Goal: Task Accomplishment & Management: Use online tool/utility

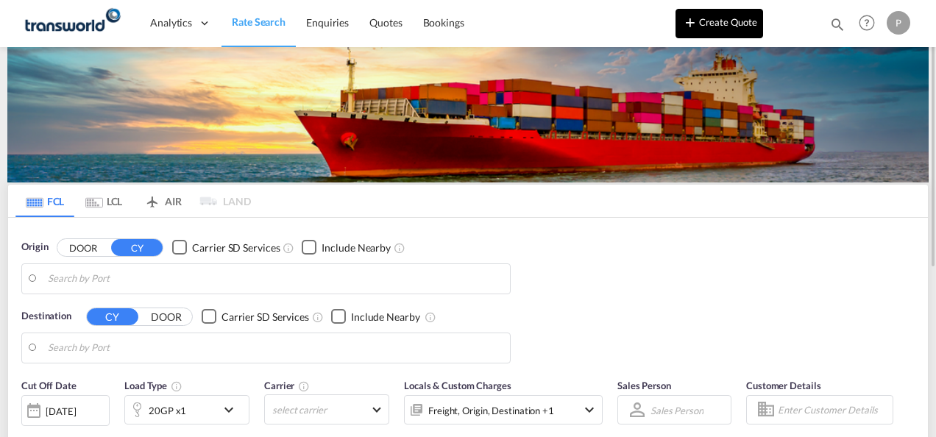
click at [711, 24] on button "Create Quote" at bounding box center [719, 23] width 88 height 29
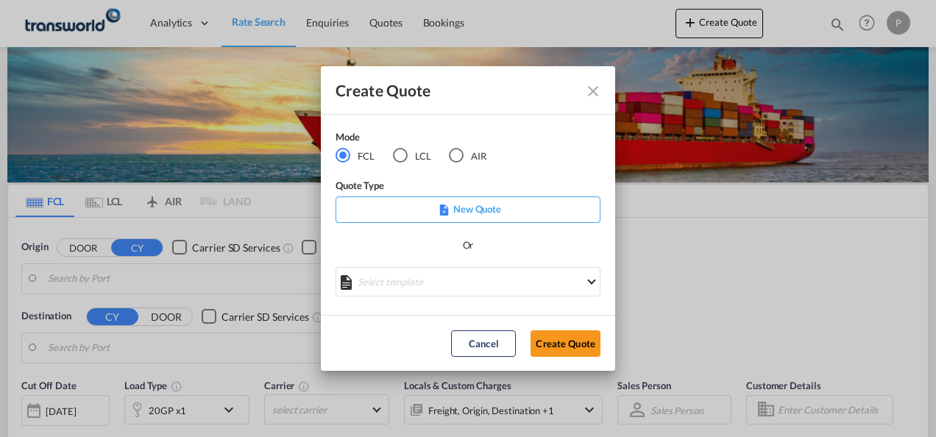
click at [411, 156] on md-radio-button "LCL" at bounding box center [412, 156] width 38 height 16
click at [566, 346] on button "Create Quote" at bounding box center [565, 343] width 70 height 26
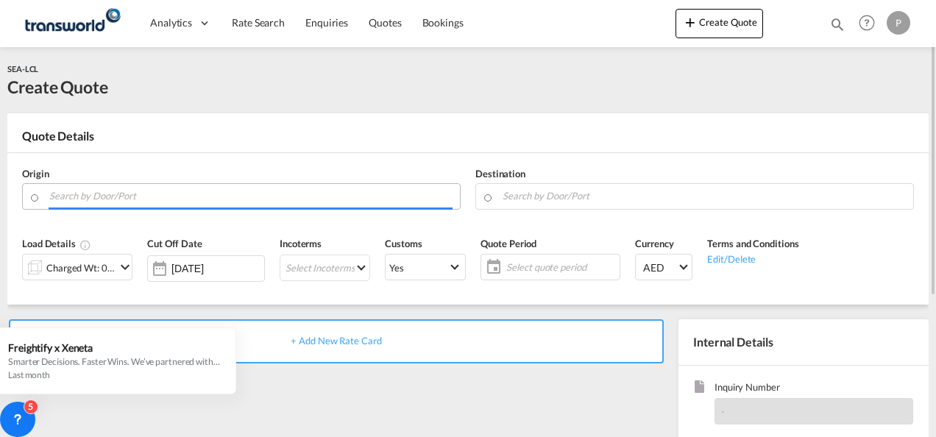
click at [125, 195] on input "Search by Door/Port" at bounding box center [250, 196] width 403 height 26
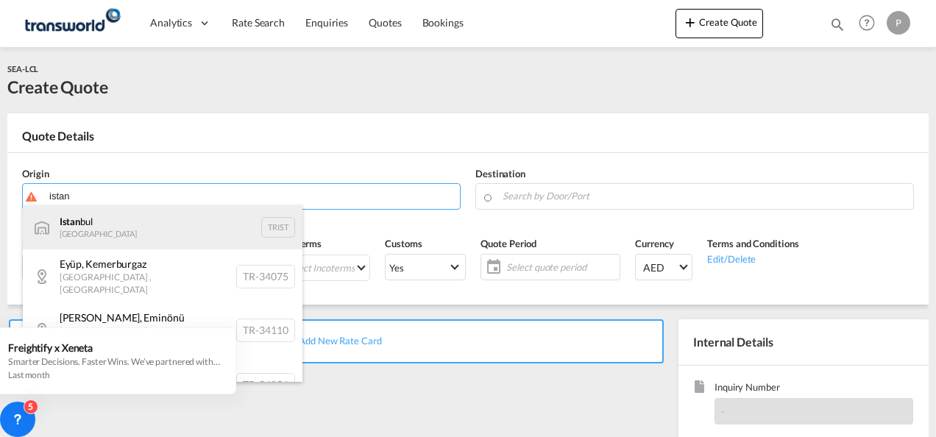
click at [128, 234] on div "Istan bul Turkey TRIST" at bounding box center [163, 227] width 280 height 44
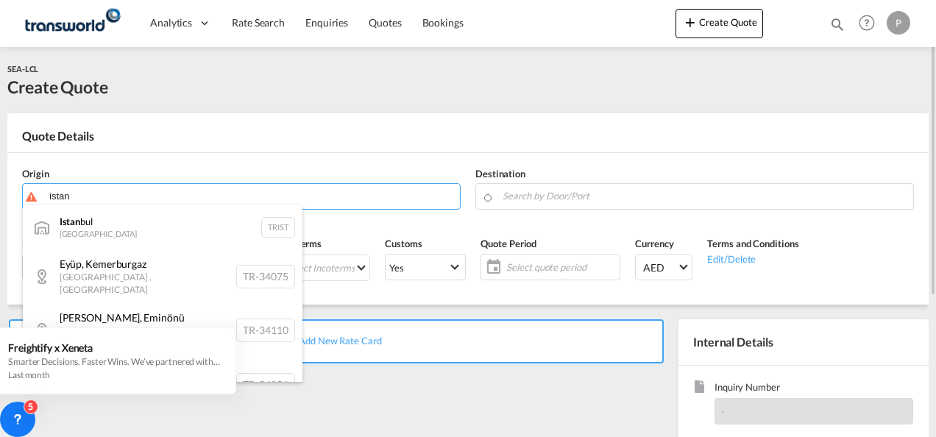
type input "[GEOGRAPHIC_DATA], TRIST"
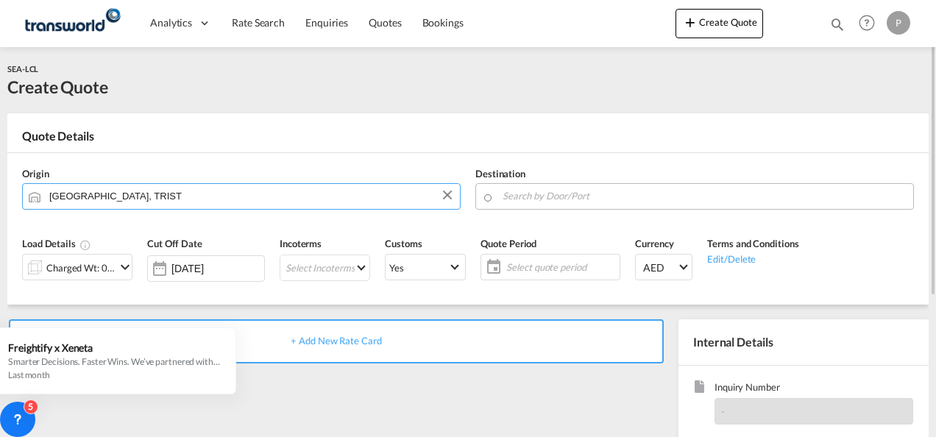
click at [594, 200] on input "Search by Door/Port" at bounding box center [703, 196] width 403 height 26
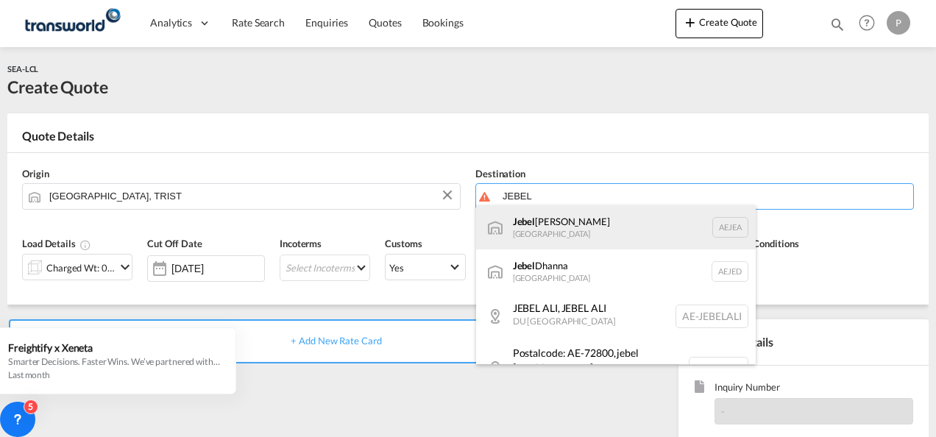
click at [619, 227] on div "[GEOGRAPHIC_DATA] [GEOGRAPHIC_DATA]" at bounding box center [616, 227] width 280 height 44
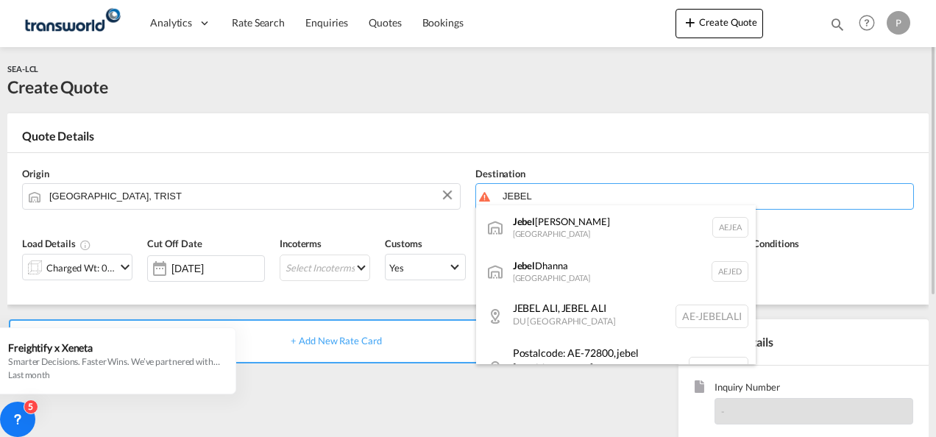
type input "[GEOGRAPHIC_DATA], [GEOGRAPHIC_DATA]"
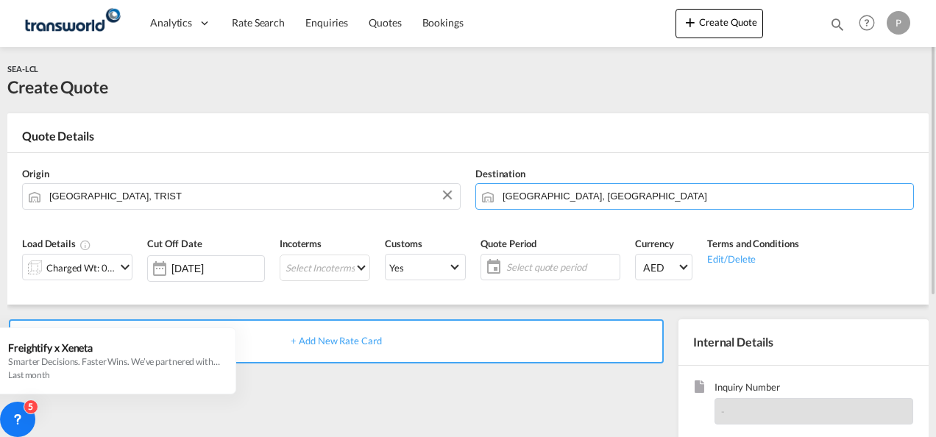
click at [126, 268] on md-icon "icon-chevron-down" at bounding box center [125, 267] width 18 height 18
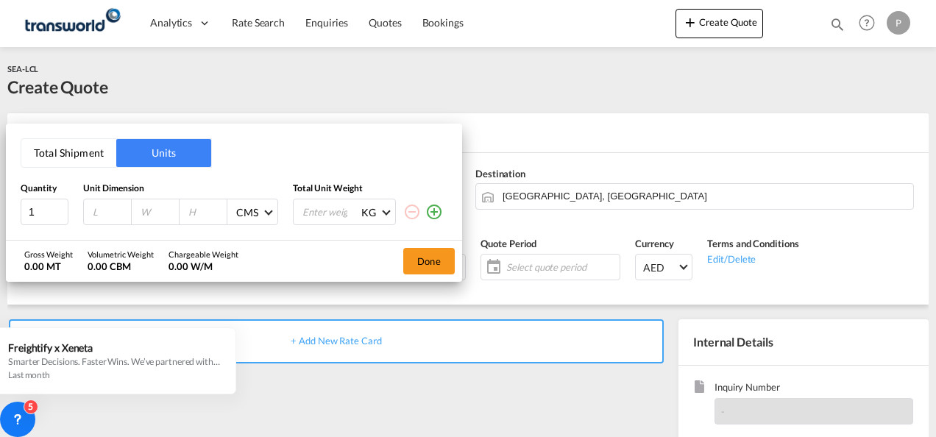
click at [68, 150] on button "Total Shipment" at bounding box center [68, 153] width 95 height 28
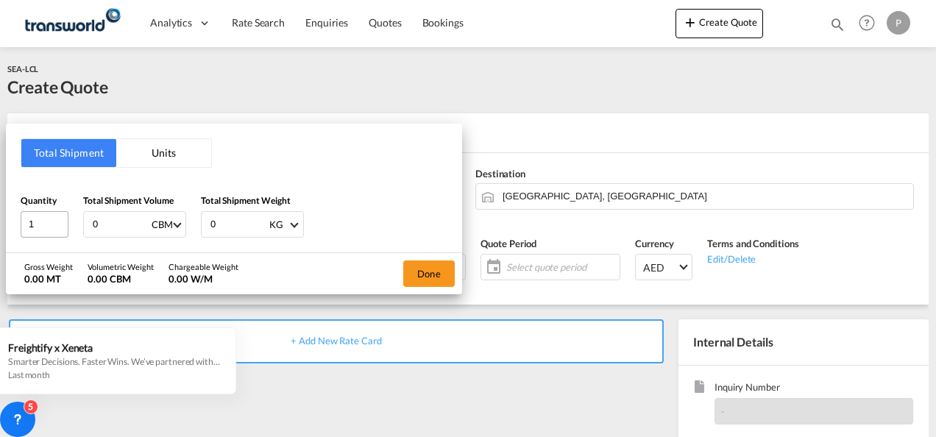
drag, startPoint x: 124, startPoint y: 229, endPoint x: 51, endPoint y: 221, distance: 72.5
click at [51, 221] on div "Quantity 1 Total Shipment Volume 0 CBM CBM CFT Total Shipment Weight 0 KG KG LB" at bounding box center [234, 215] width 427 height 44
type input "6.39"
drag, startPoint x: 230, startPoint y: 224, endPoint x: 165, endPoint y: 218, distance: 65.0
click at [165, 218] on div "Quantity 1 Total Shipment Volume 6.39 CBM CBM CFT Total Shipment Weight 0 KG KG…" at bounding box center [234, 215] width 427 height 44
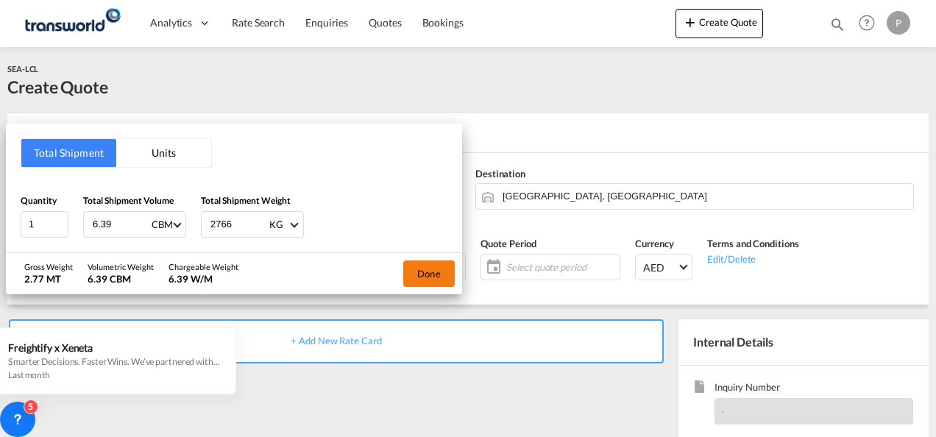
type input "2766"
click at [434, 271] on button "Done" at bounding box center [428, 273] width 51 height 26
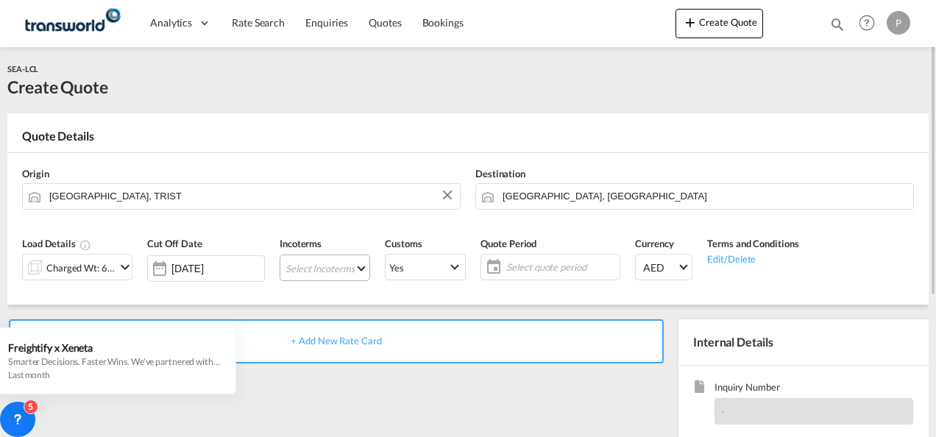
click at [323, 267] on md-select "Select Incoterms EXW - import Ex Works CFR - export Cost and Freight CPT - expo…" at bounding box center [325, 268] width 90 height 26
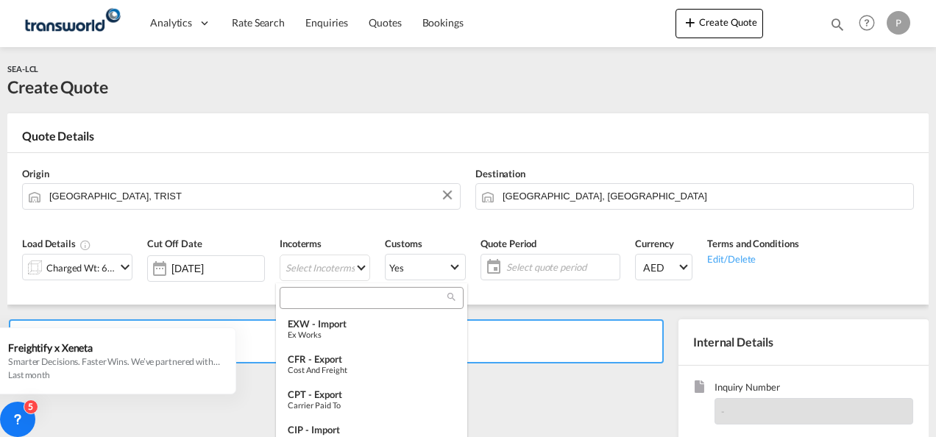
click at [335, 299] on input "search" at bounding box center [365, 297] width 163 height 13
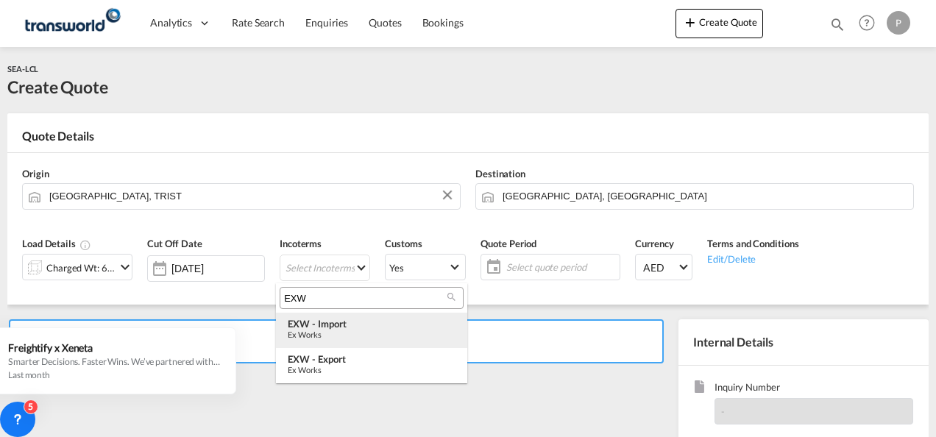
type input "EXW"
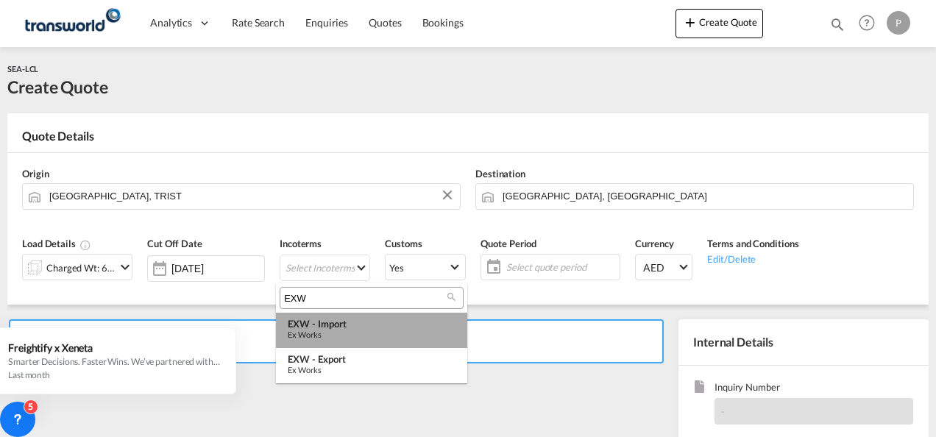
click at [349, 325] on div "EXW - import" at bounding box center [372, 324] width 168 height 12
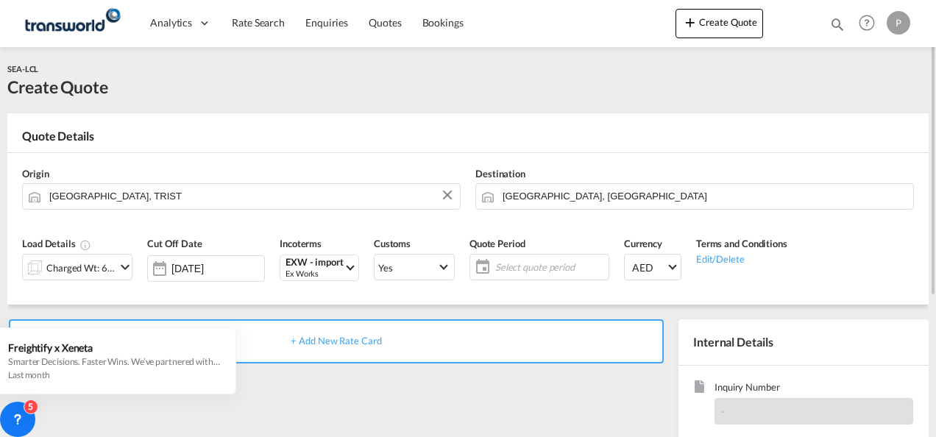
click at [505, 260] on span "Select quote period" at bounding box center [550, 266] width 110 height 13
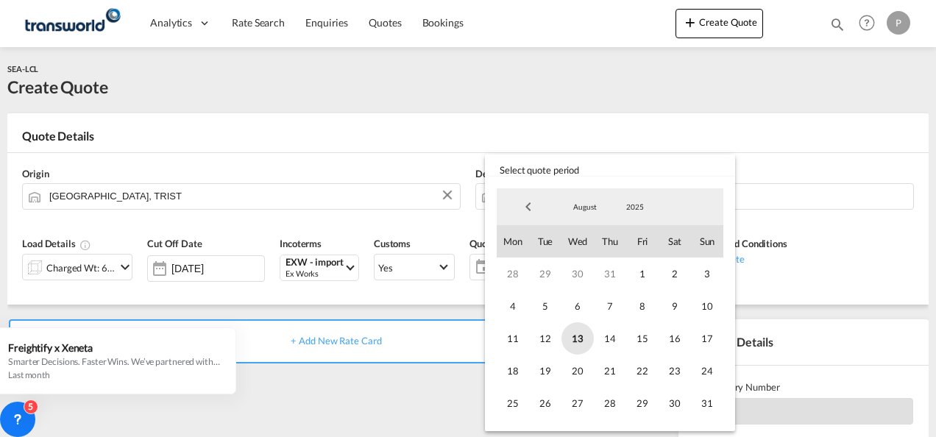
click at [577, 337] on span "13" at bounding box center [577, 338] width 32 height 32
click at [706, 400] on span "31" at bounding box center [707, 403] width 32 height 32
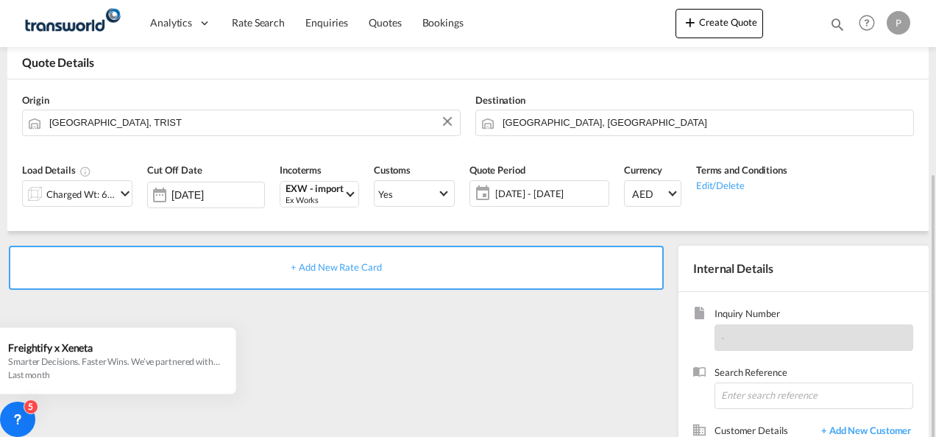
scroll to position [147, 0]
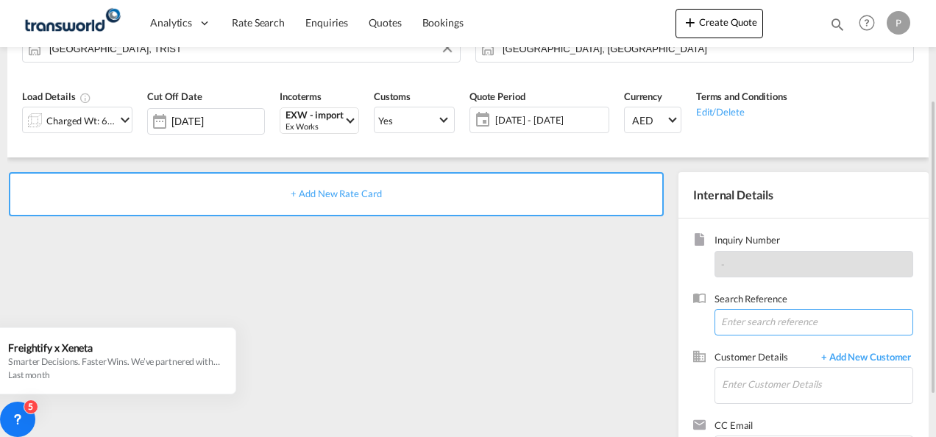
click at [753, 321] on input at bounding box center [813, 322] width 199 height 26
paste input "TWP8874"
type input "TWP8874"
click at [869, 360] on span "+ Add New Customer" at bounding box center [863, 358] width 99 height 17
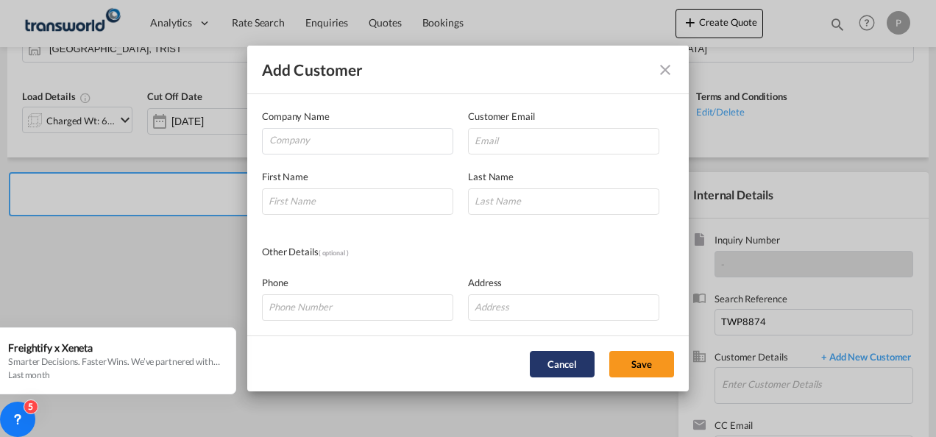
click at [555, 357] on button "Cancel" at bounding box center [562, 364] width 65 height 26
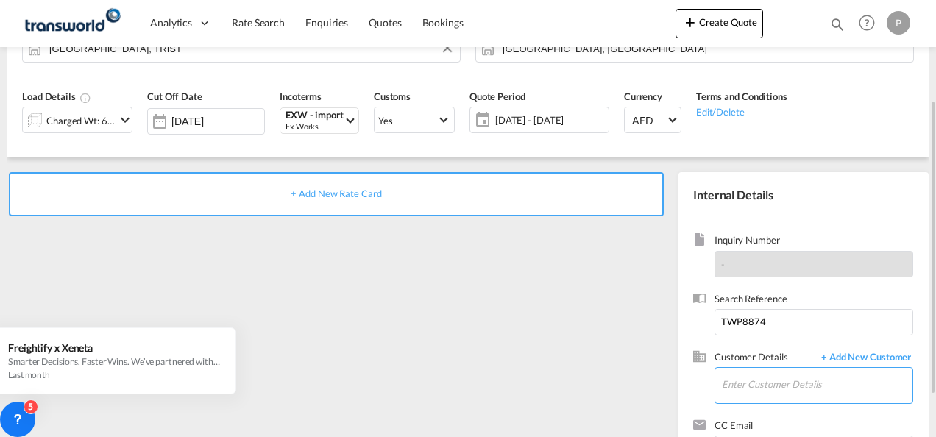
click at [764, 384] on input "Enter Customer Details" at bounding box center [817, 384] width 191 height 33
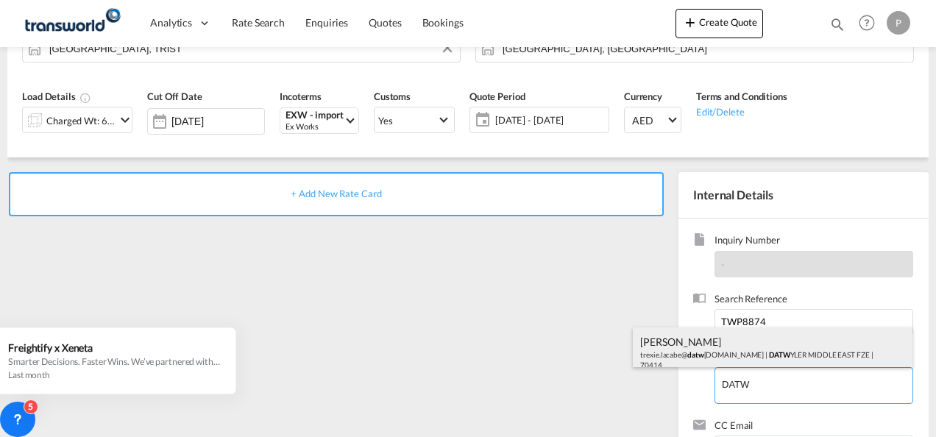
click at [742, 348] on div "[PERSON_NAME] trexie.lacabe@ datw [DOMAIN_NAME] | DATW YLER MIDDLE EAST FZE | 7…" at bounding box center [773, 352] width 280 height 50
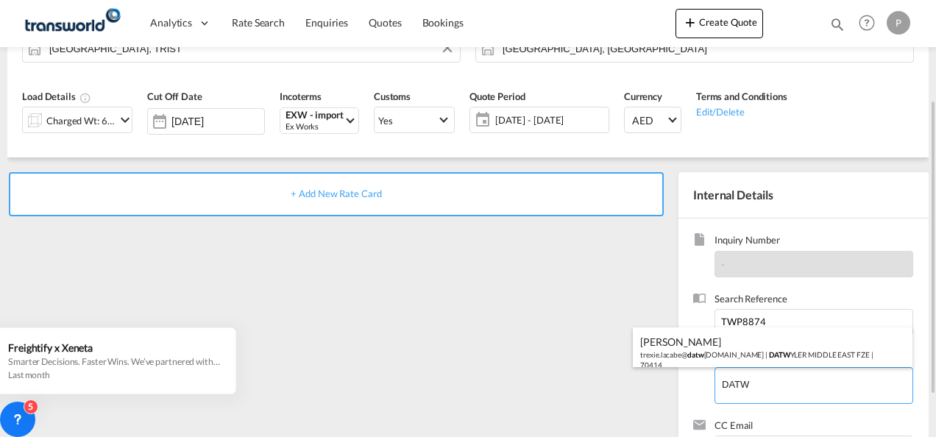
type input "[PERSON_NAME] MIDDLE EAST FZE, [PERSON_NAME], [EMAIL_ADDRESS][PERSON_NAME][DOMA…"
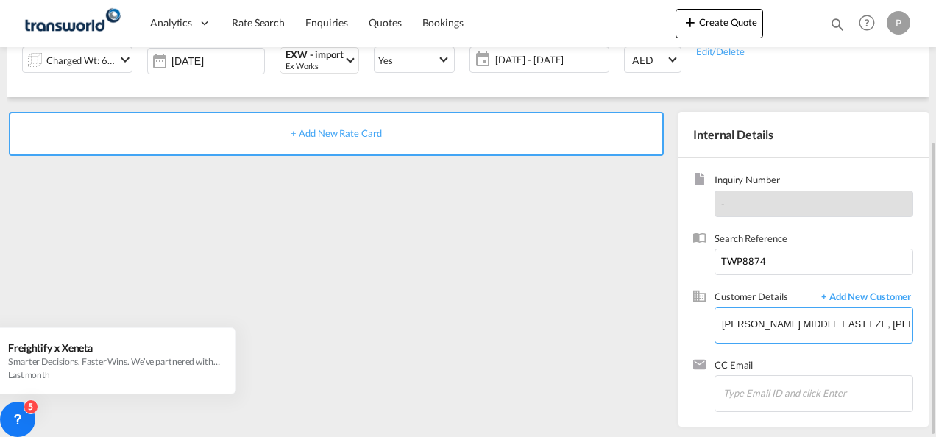
scroll to position [134, 0]
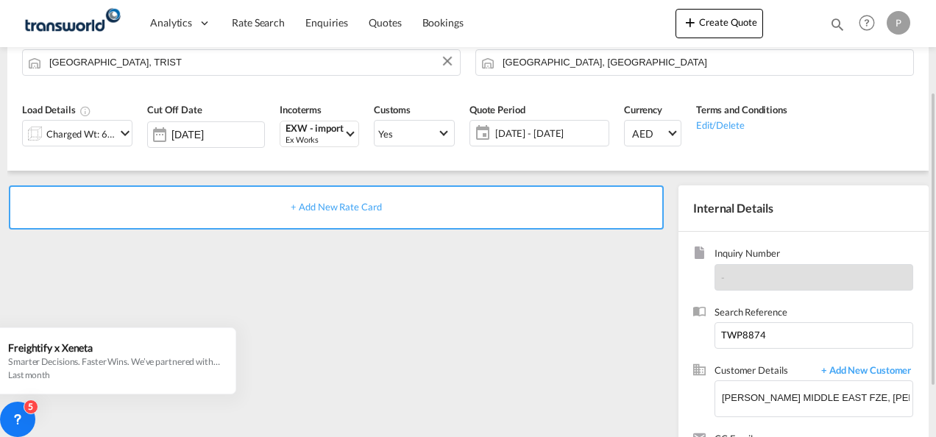
click at [351, 205] on span "+ Add New Rate Card" at bounding box center [336, 207] width 90 height 12
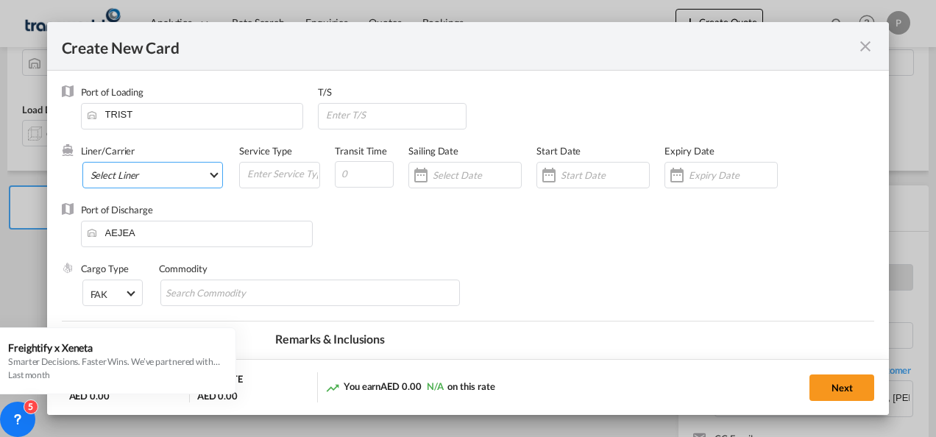
click at [153, 175] on md-select "Select Liner 2HM LOGISTICS D.O.O 2HM LOGISTICS D.O.O. / TDWC-CAPODISTRI 2HM LOG…" at bounding box center [152, 175] width 141 height 26
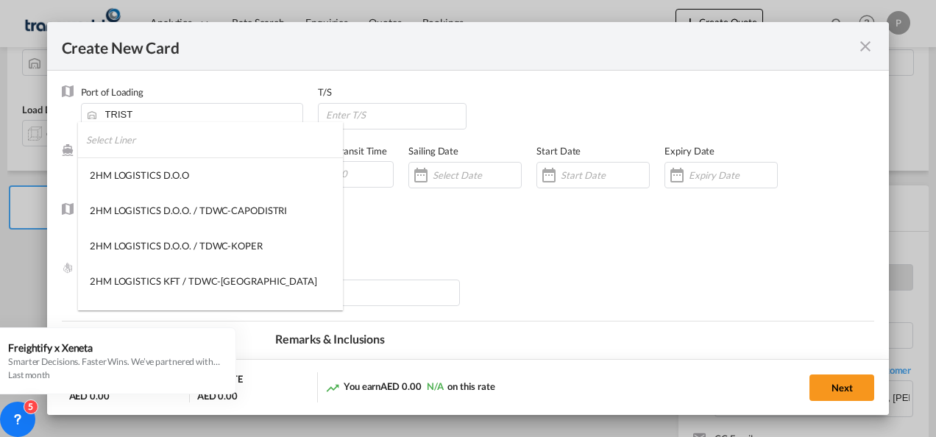
click at [148, 144] on input "search" at bounding box center [214, 139] width 257 height 35
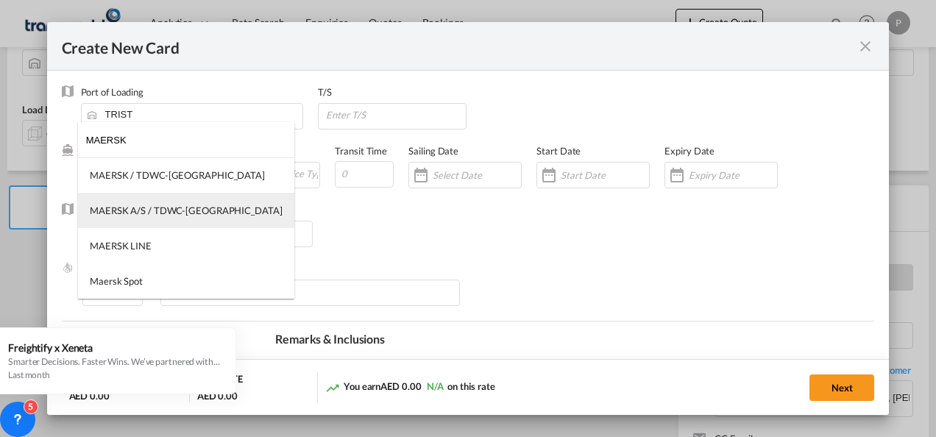
type input "MAERSK"
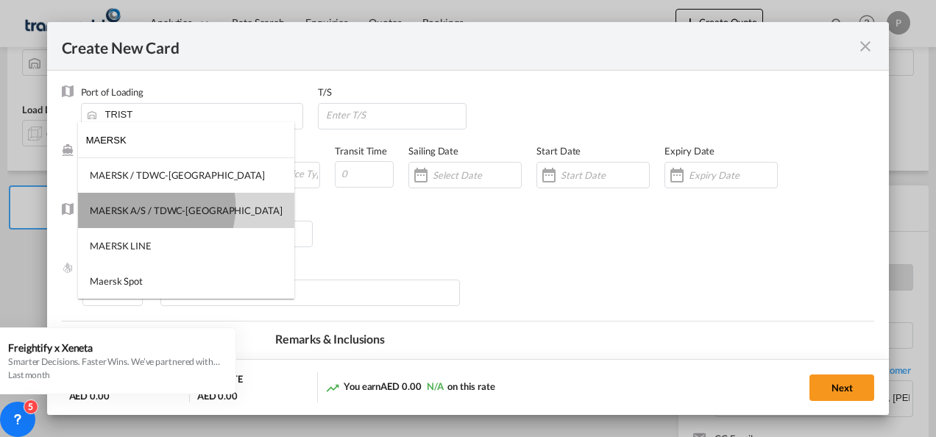
click at [149, 207] on div "MAERSK A/S / TDWC-[GEOGRAPHIC_DATA]" at bounding box center [186, 210] width 193 height 13
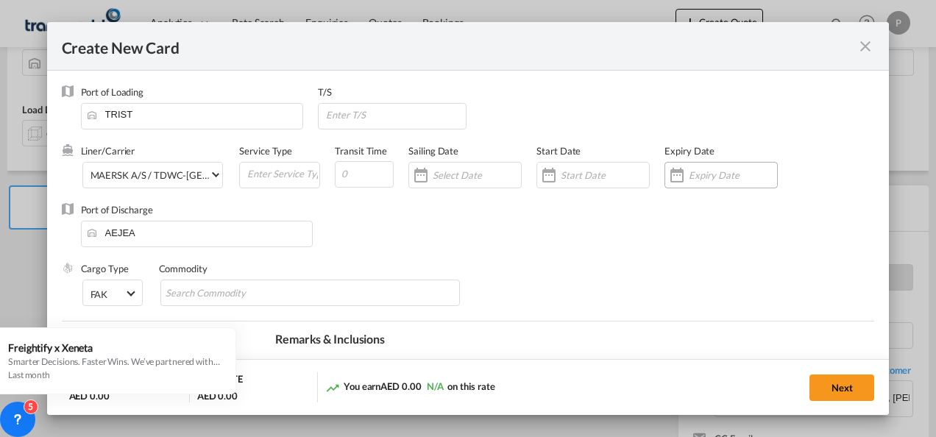
click at [702, 173] on input "Create New CardPort ..." at bounding box center [733, 175] width 88 height 12
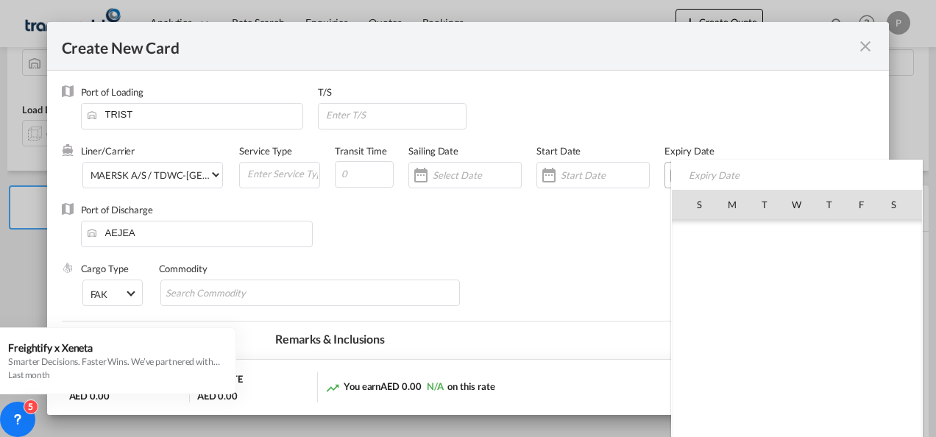
scroll to position [340591, 0]
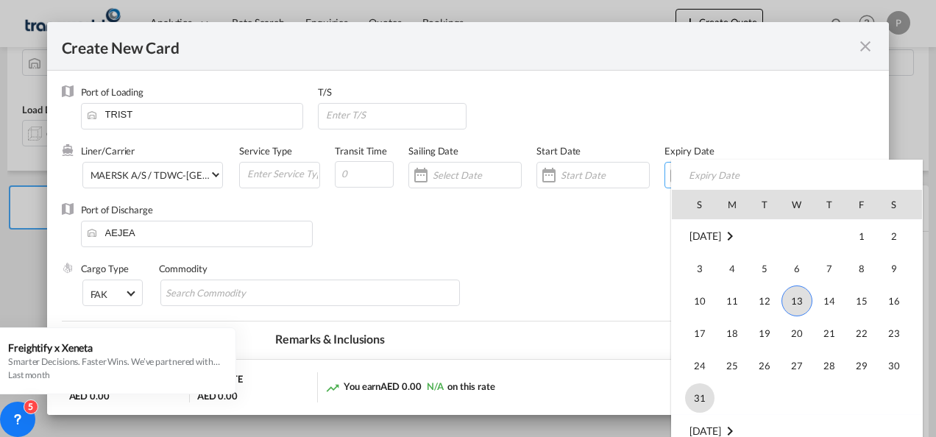
click at [698, 399] on span "31" at bounding box center [699, 397] width 29 height 29
type input "[DATE]"
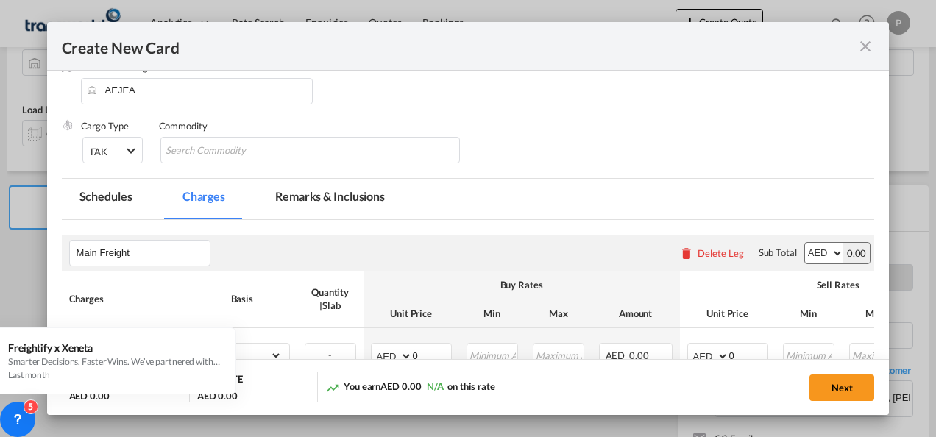
scroll to position [147, 0]
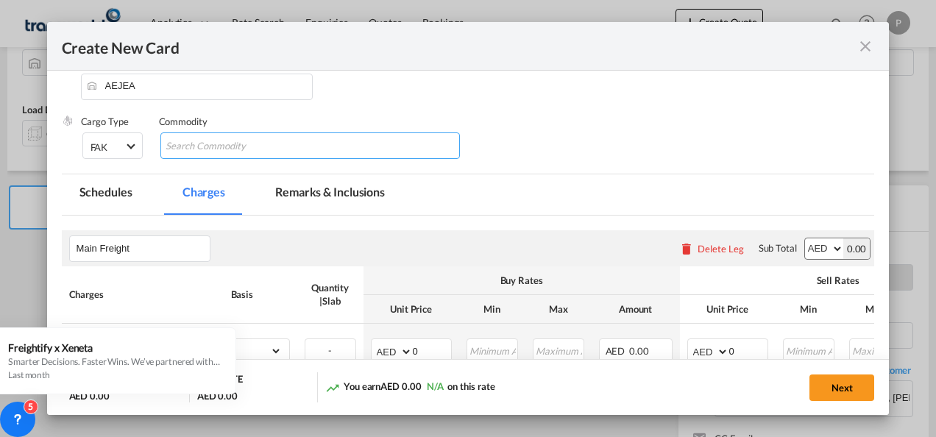
click at [237, 149] on input "Chips input." at bounding box center [233, 147] width 135 height 24
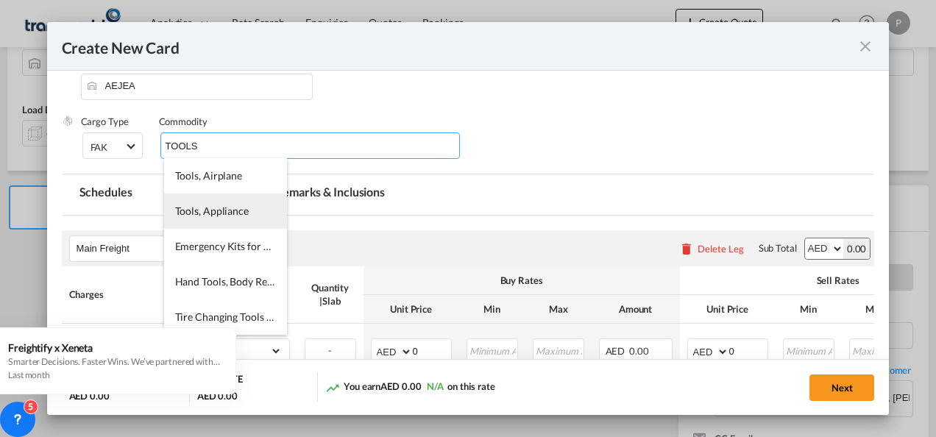
type input "TOOLS"
click at [224, 213] on span "Tools, Appliance" at bounding box center [212, 211] width 74 height 13
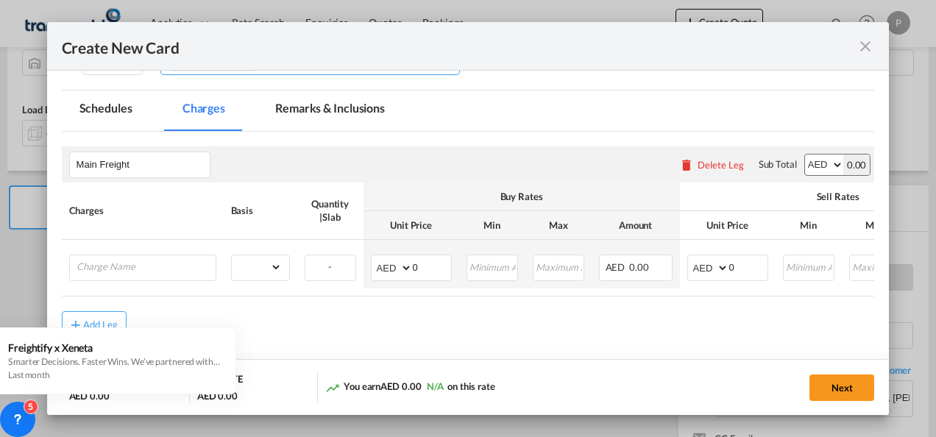
scroll to position [290, 0]
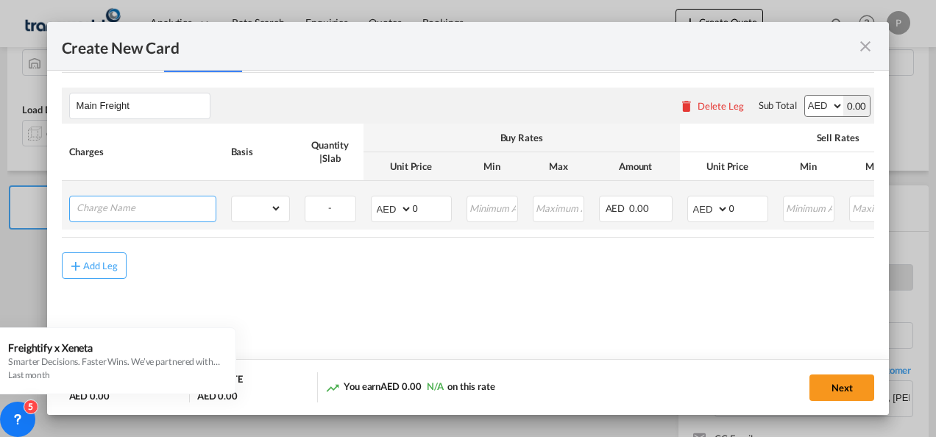
click at [129, 207] on input "Charge Name" at bounding box center [146, 207] width 139 height 22
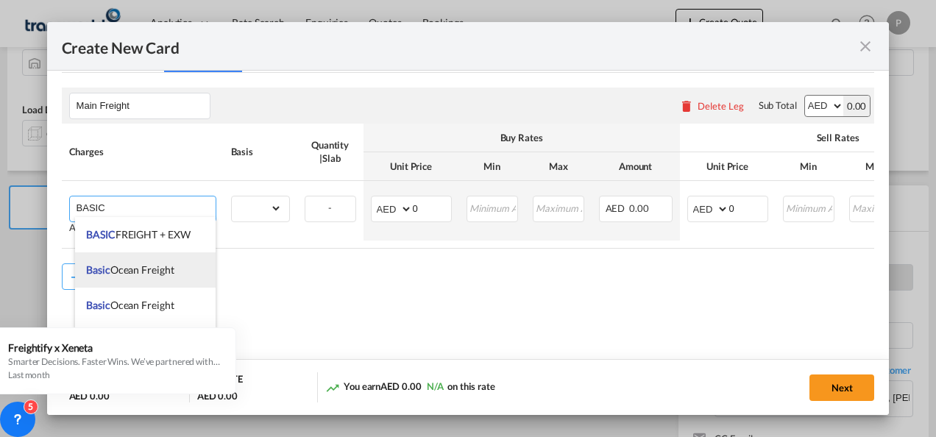
click at [162, 274] on span "Basic Ocean Freight" at bounding box center [130, 269] width 88 height 13
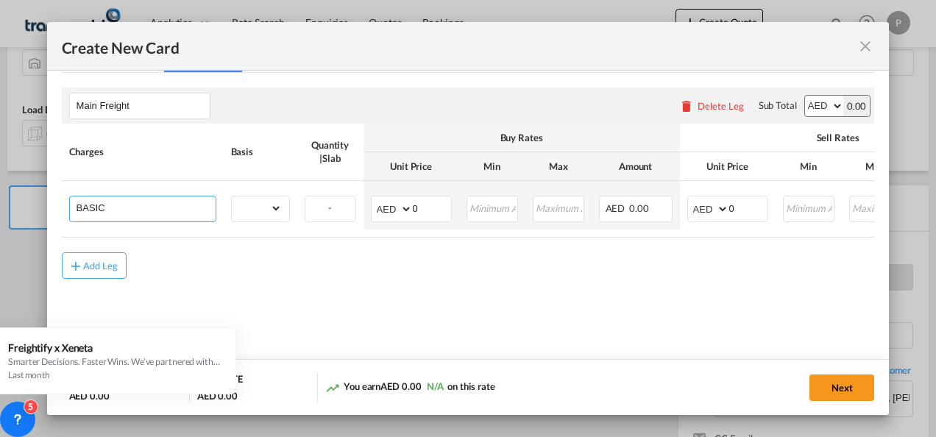
type input "Basic Ocean Freight"
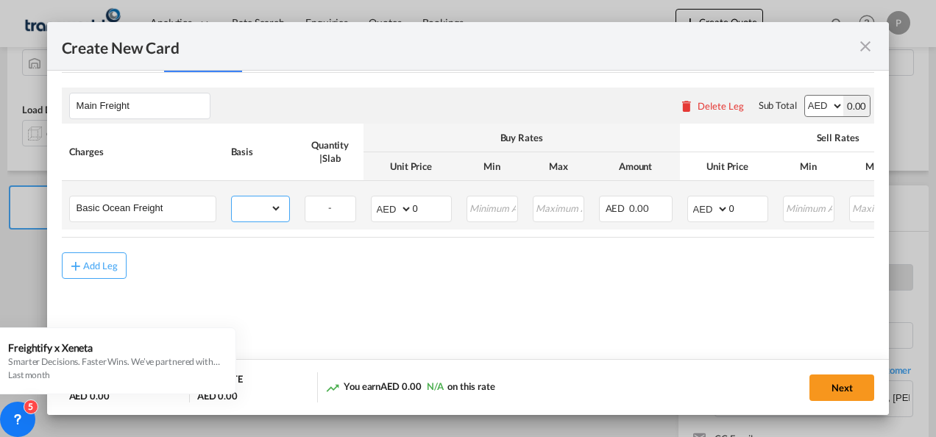
click at [274, 206] on select "gross_weight volumetric_weight per_shipment per_bl per_km per_hawb per_kg flat …" at bounding box center [257, 208] width 50 height 24
select select "per_shipment"
click at [232, 196] on select "gross_weight volumetric_weight per_shipment per_bl per_km per_hawb per_kg flat …" at bounding box center [257, 208] width 50 height 24
click at [426, 207] on input "0" at bounding box center [432, 207] width 38 height 22
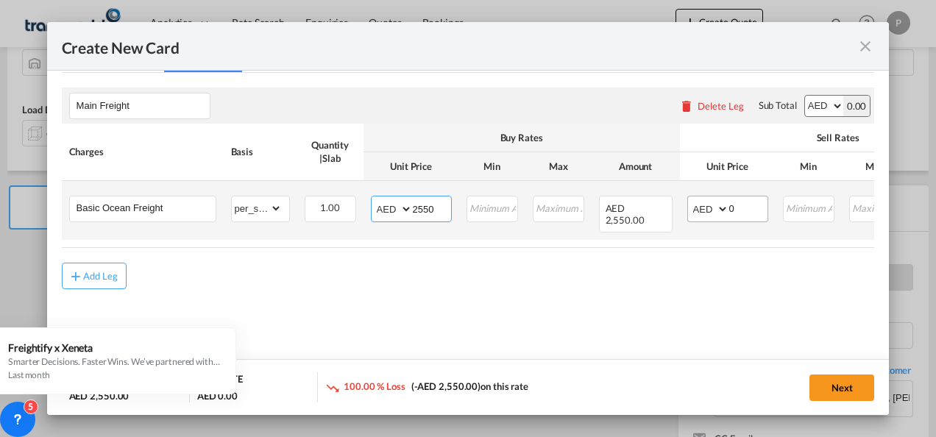
type input "2550"
click at [747, 205] on input "0" at bounding box center [748, 207] width 38 height 22
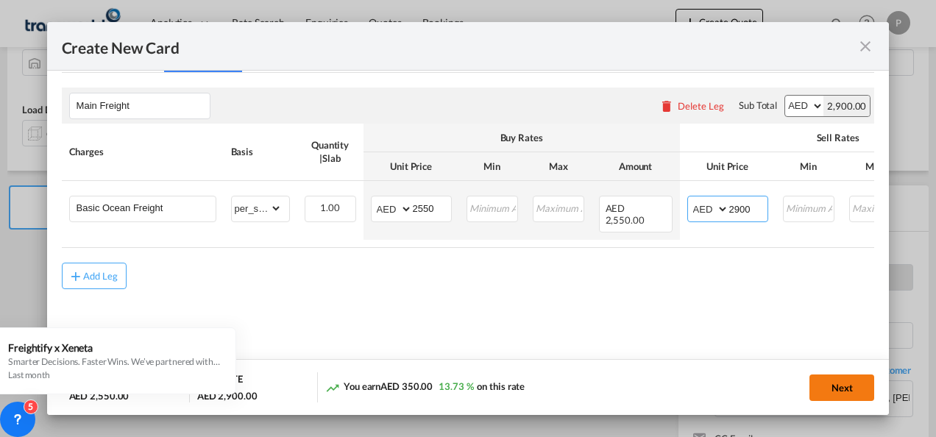
type input "2900"
click at [831, 388] on button "Next" at bounding box center [841, 387] width 65 height 26
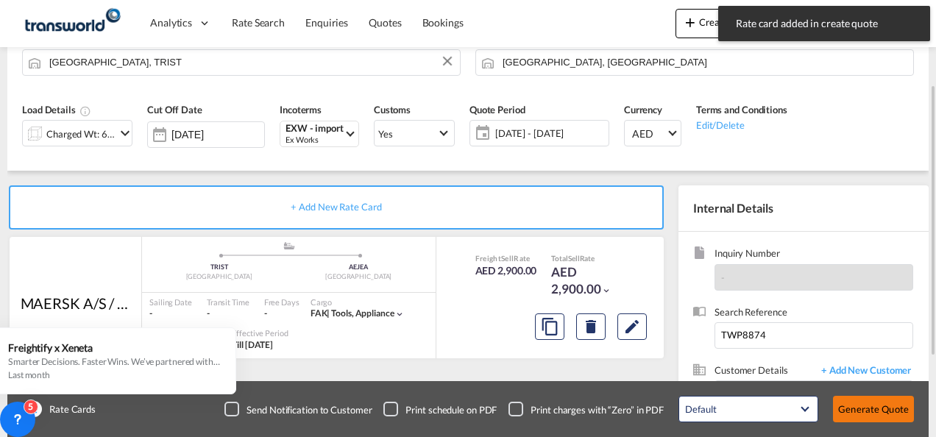
click at [873, 405] on button "Generate Quote" at bounding box center [873, 409] width 81 height 26
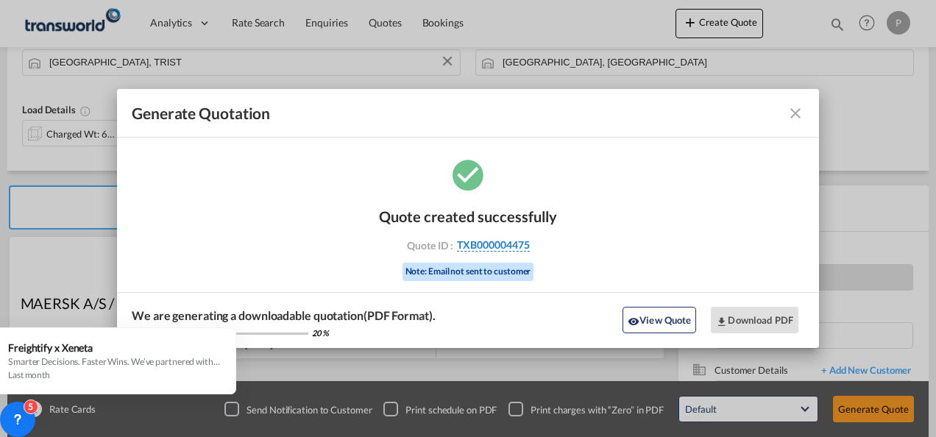
click at [494, 244] on span "TXB000004475" at bounding box center [493, 244] width 73 height 13
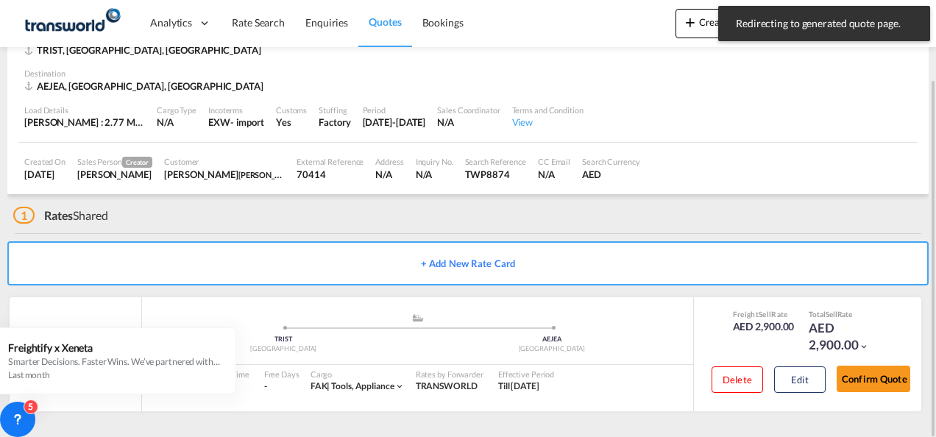
scroll to position [90, 0]
click at [887, 376] on button "Confirm Quote" at bounding box center [873, 379] width 74 height 26
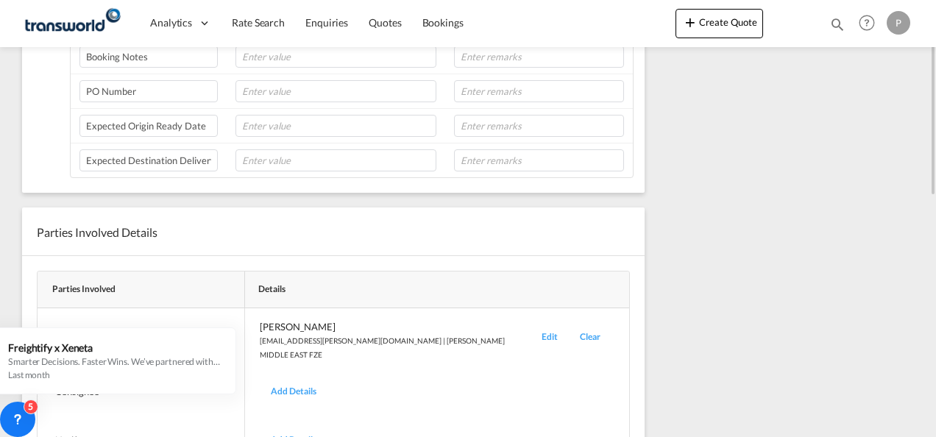
scroll to position [591, 0]
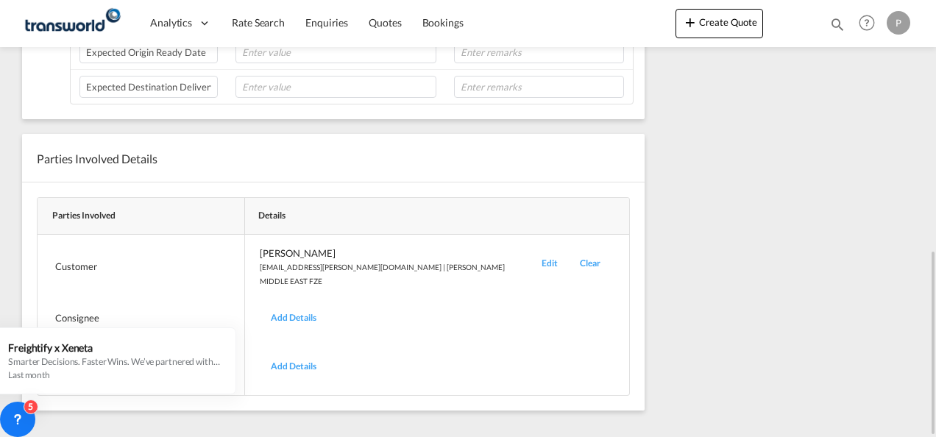
click at [530, 257] on div "Edit" at bounding box center [549, 266] width 38 height 40
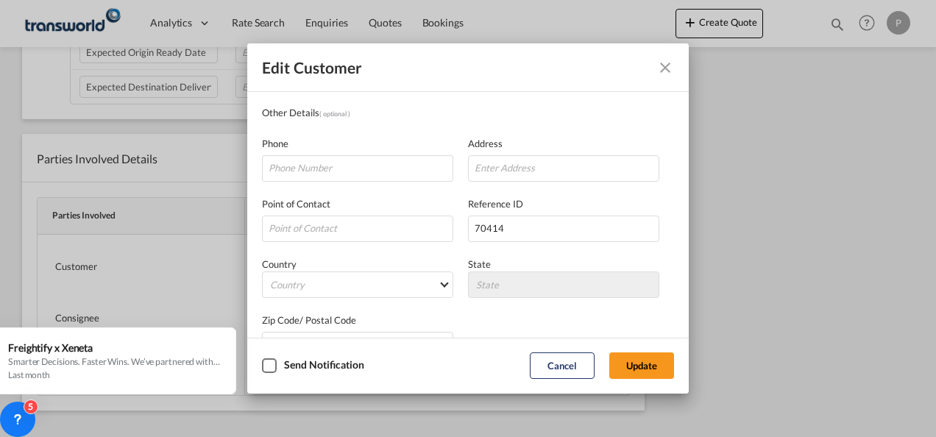
scroll to position [174, 0]
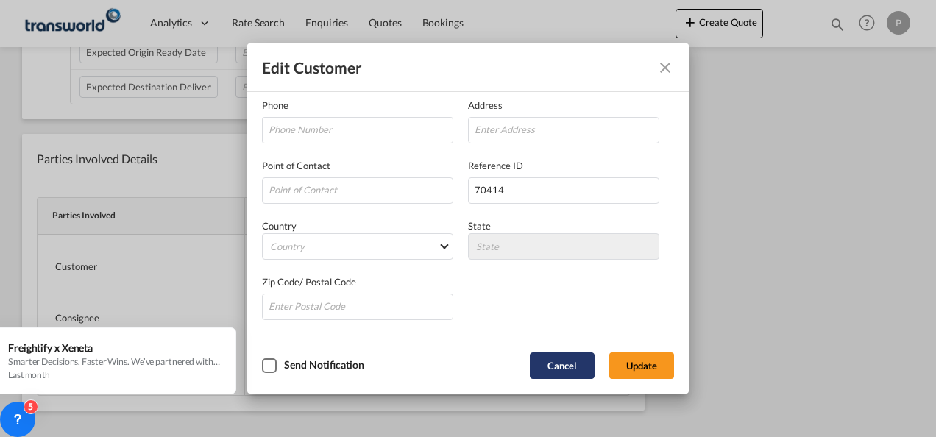
click at [560, 369] on button "Cancel" at bounding box center [562, 365] width 65 height 26
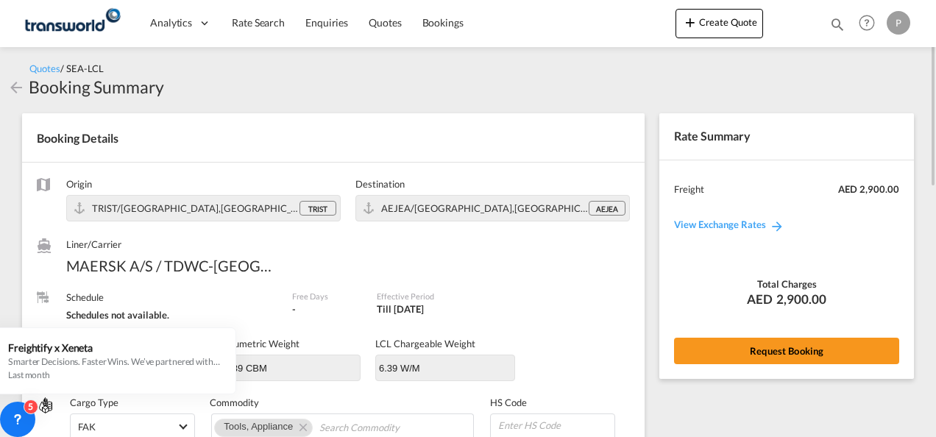
scroll to position [147, 0]
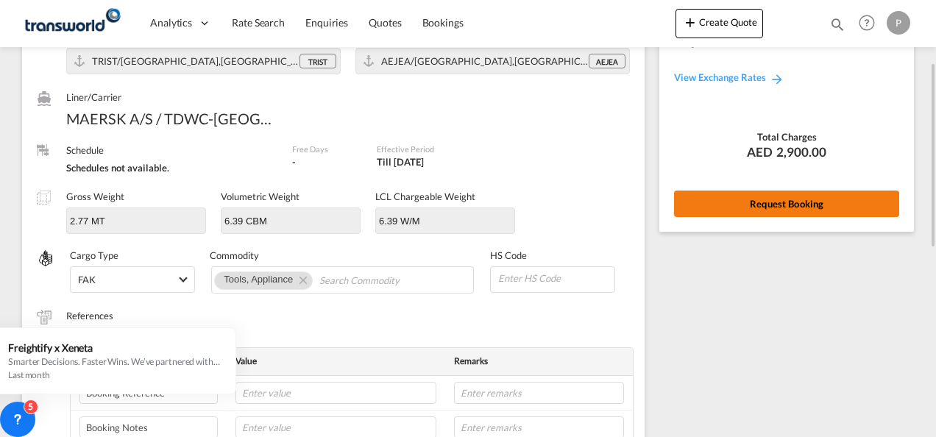
click at [820, 202] on button "Request Booking" at bounding box center [786, 204] width 225 height 26
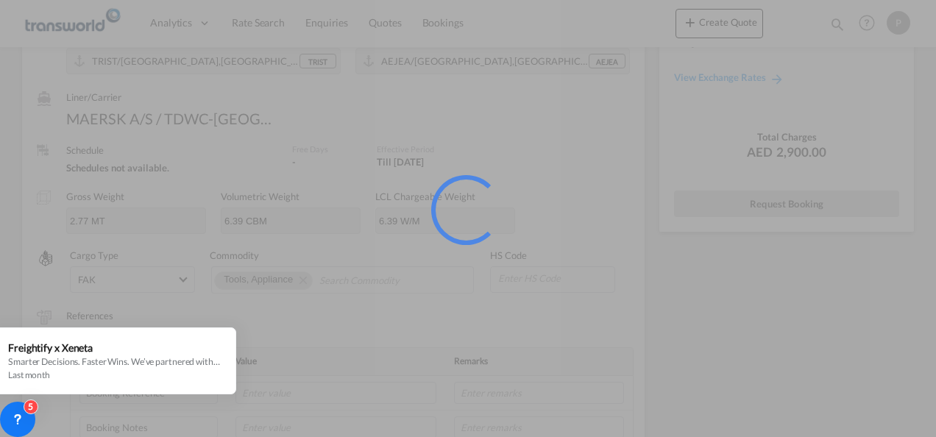
scroll to position [27, 0]
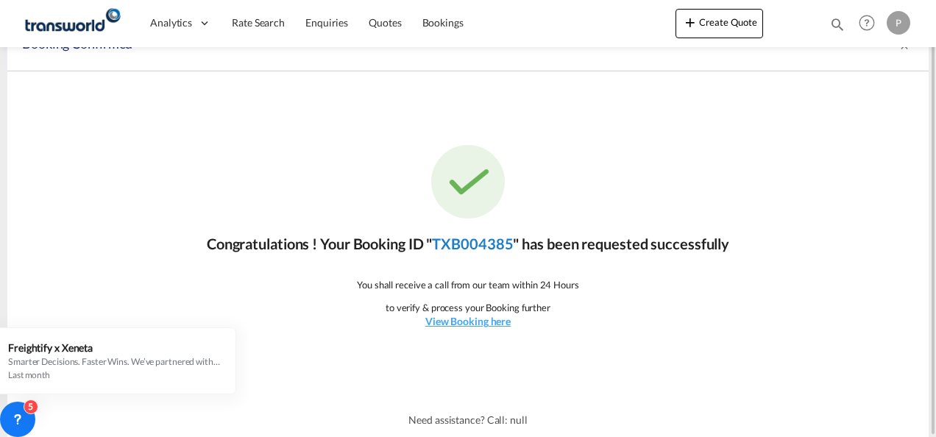
click at [466, 243] on link "TXB004385" at bounding box center [472, 244] width 81 height 18
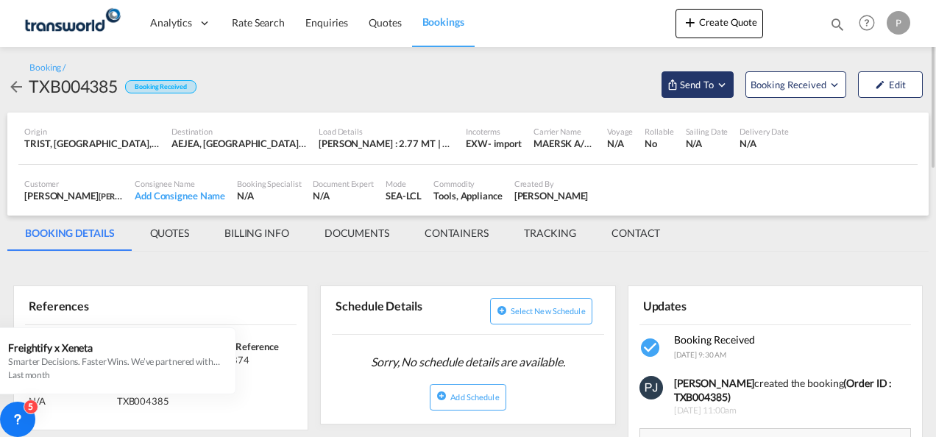
click at [722, 85] on md-icon "Open demo menu" at bounding box center [721, 84] width 13 height 13
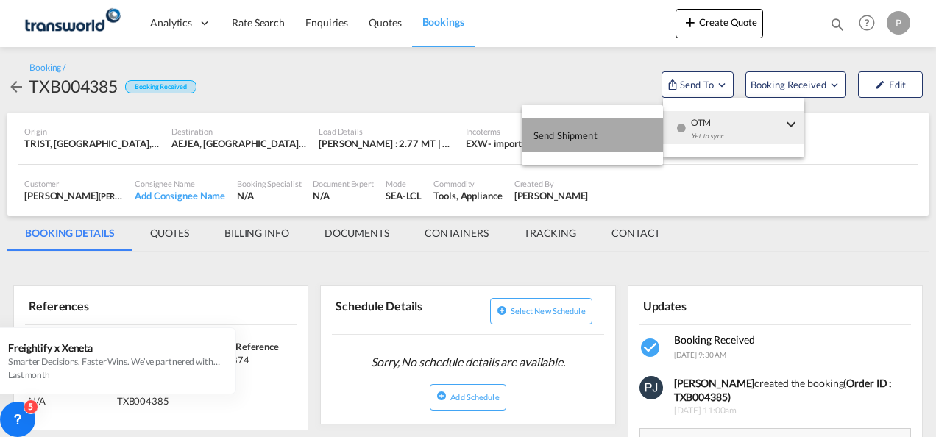
click at [584, 137] on span "Send Shipment" at bounding box center [565, 136] width 64 height 24
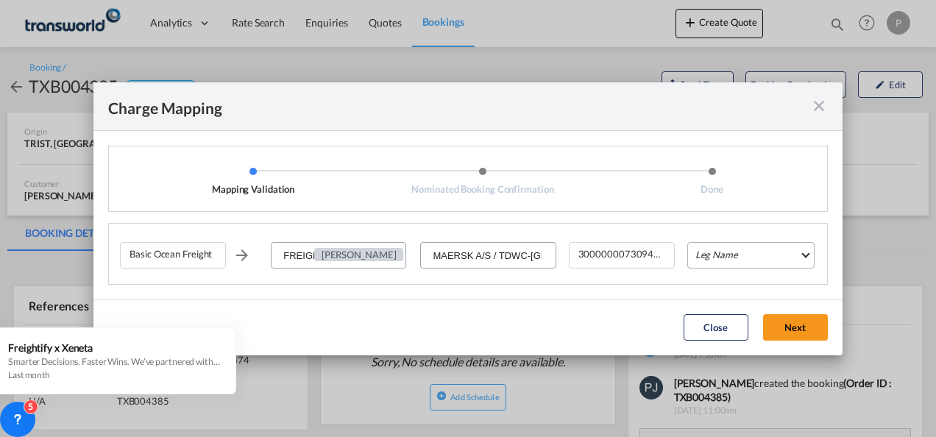
click at [735, 253] on md-select "Leg Name HANDLING ORIGIN VESSEL HANDLING DESTINATION OTHERS TL PICK UP CUSTOMS …" at bounding box center [750, 255] width 127 height 26
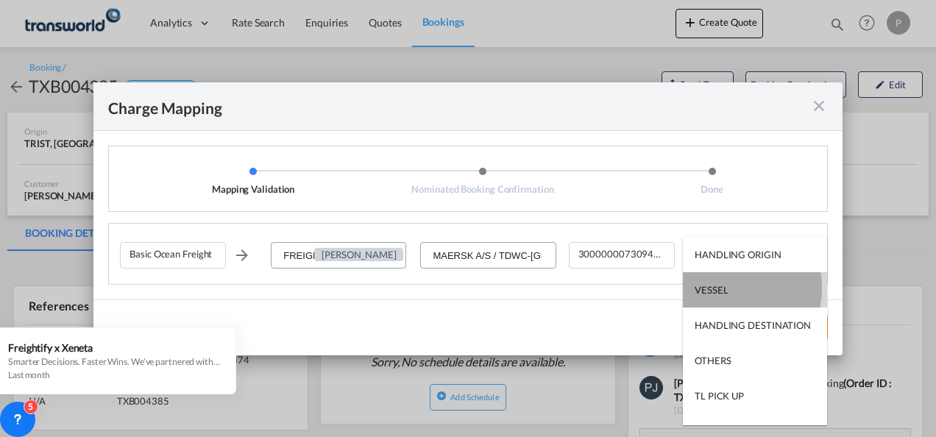
click at [727, 288] on md-option "VESSEL" at bounding box center [755, 289] width 144 height 35
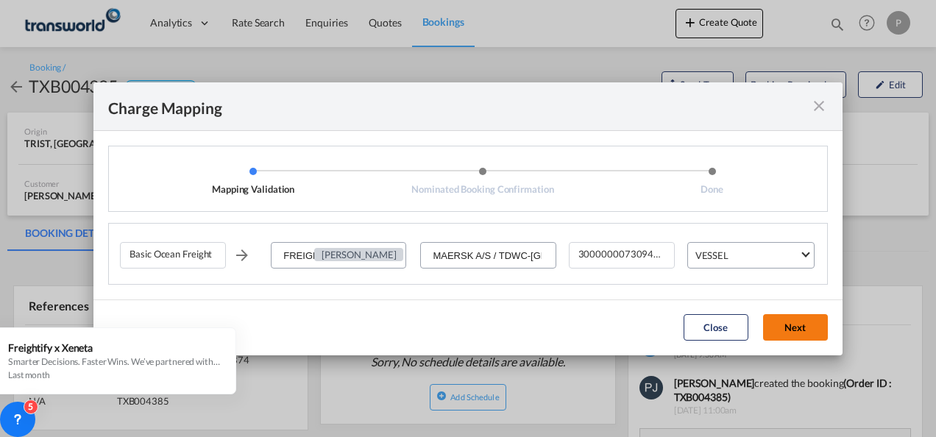
click at [796, 324] on button "Next" at bounding box center [795, 327] width 65 height 26
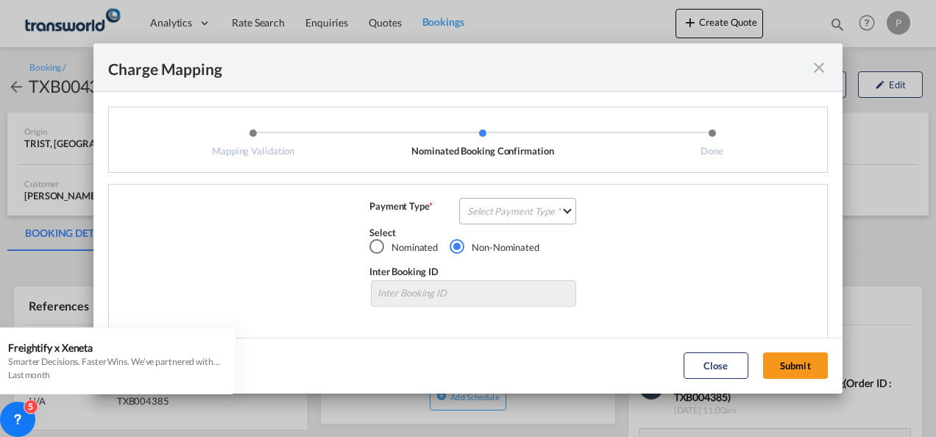
click at [496, 211] on md-select "Select Payment Type COLLECT PREPAID" at bounding box center [517, 211] width 117 height 26
click at [501, 211] on div "COLLECT" at bounding box center [484, 211] width 42 height 13
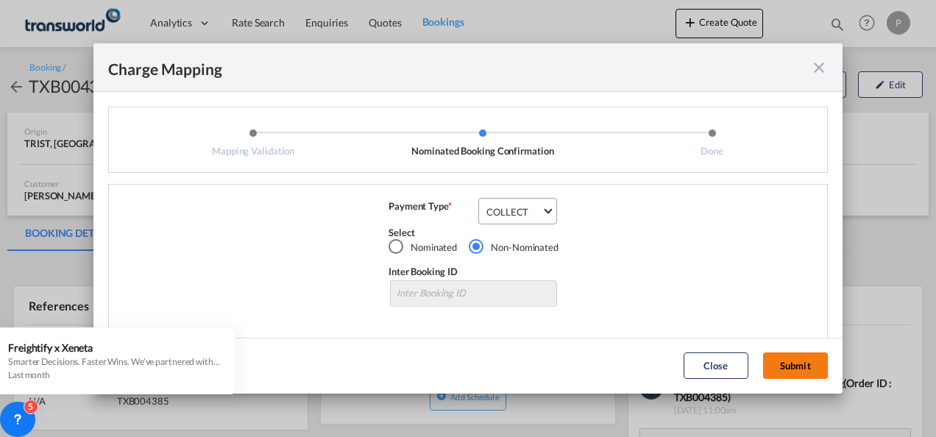
click at [789, 364] on button "Submit" at bounding box center [795, 365] width 65 height 26
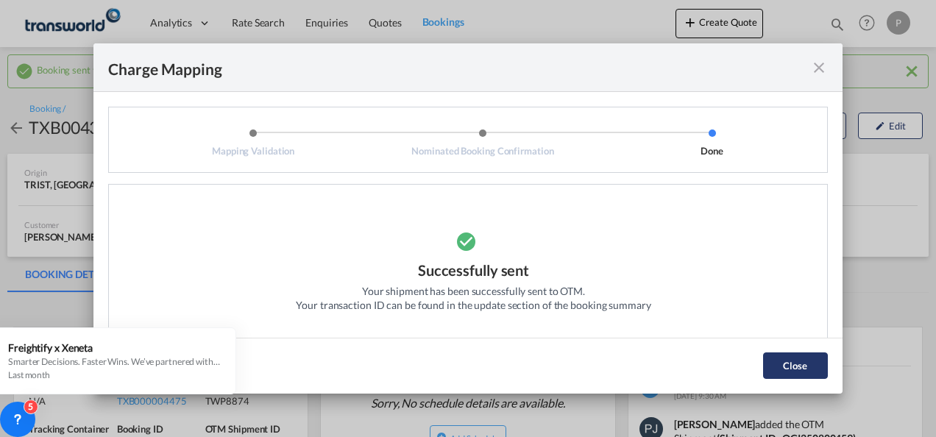
click at [789, 363] on button "Close" at bounding box center [795, 365] width 65 height 26
